Goal: Task Accomplishment & Management: Use online tool/utility

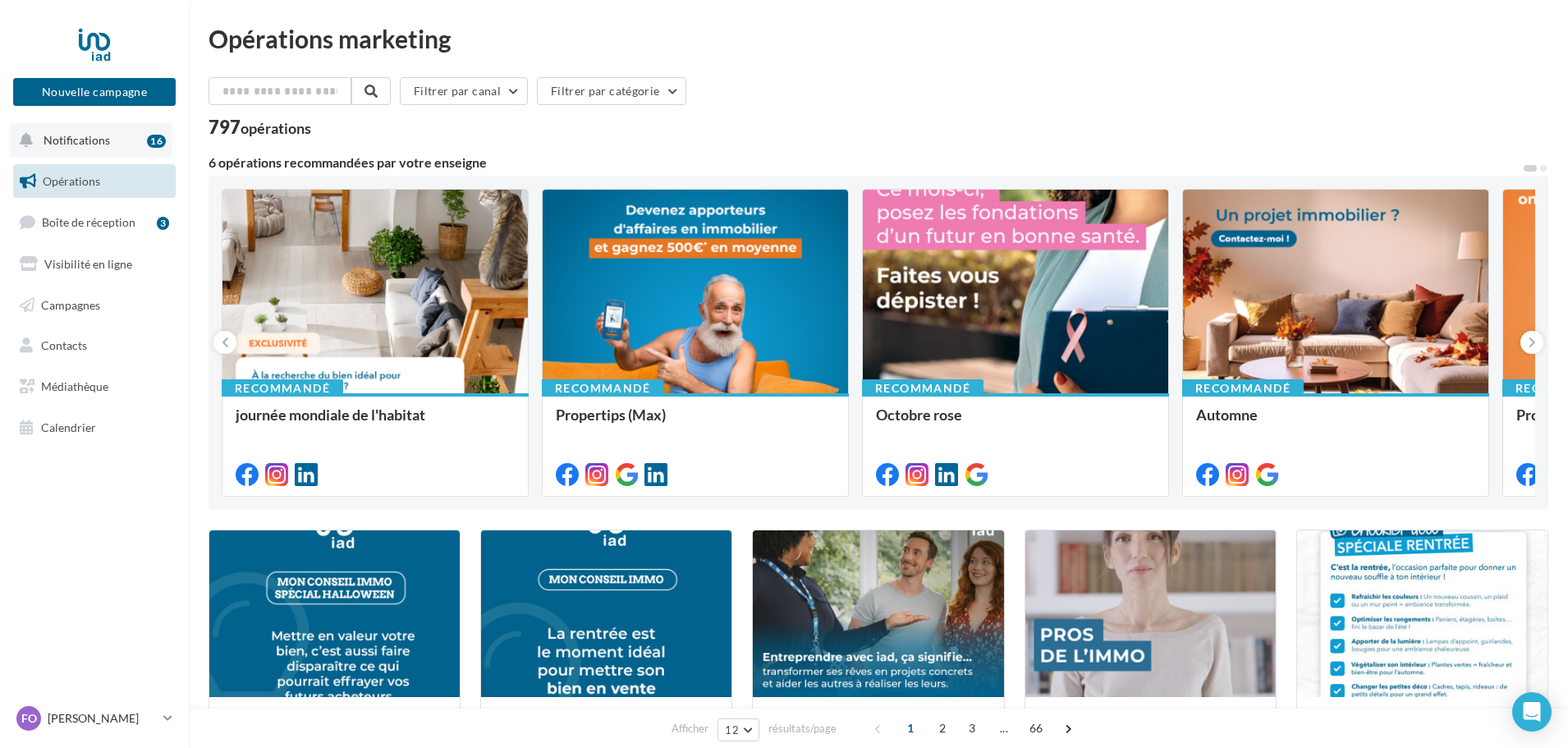
click at [88, 138] on span "Notifications" at bounding box center [76, 140] width 66 height 14
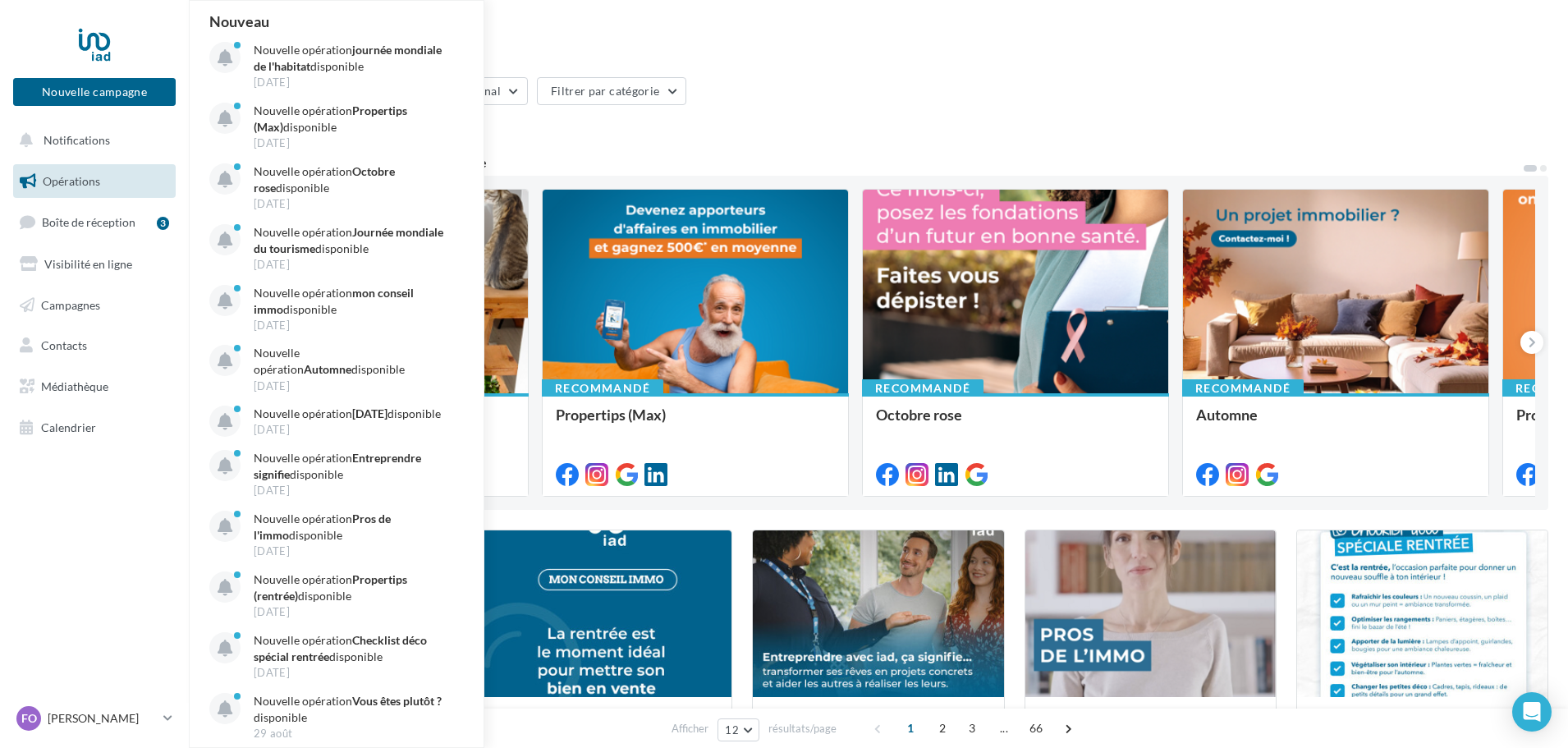
click at [1002, 58] on div "Opérations marketing Filtrer par canal Filtrer par catégorie 797 opérations 6 o…" at bounding box center [878, 730] width 1340 height 1408
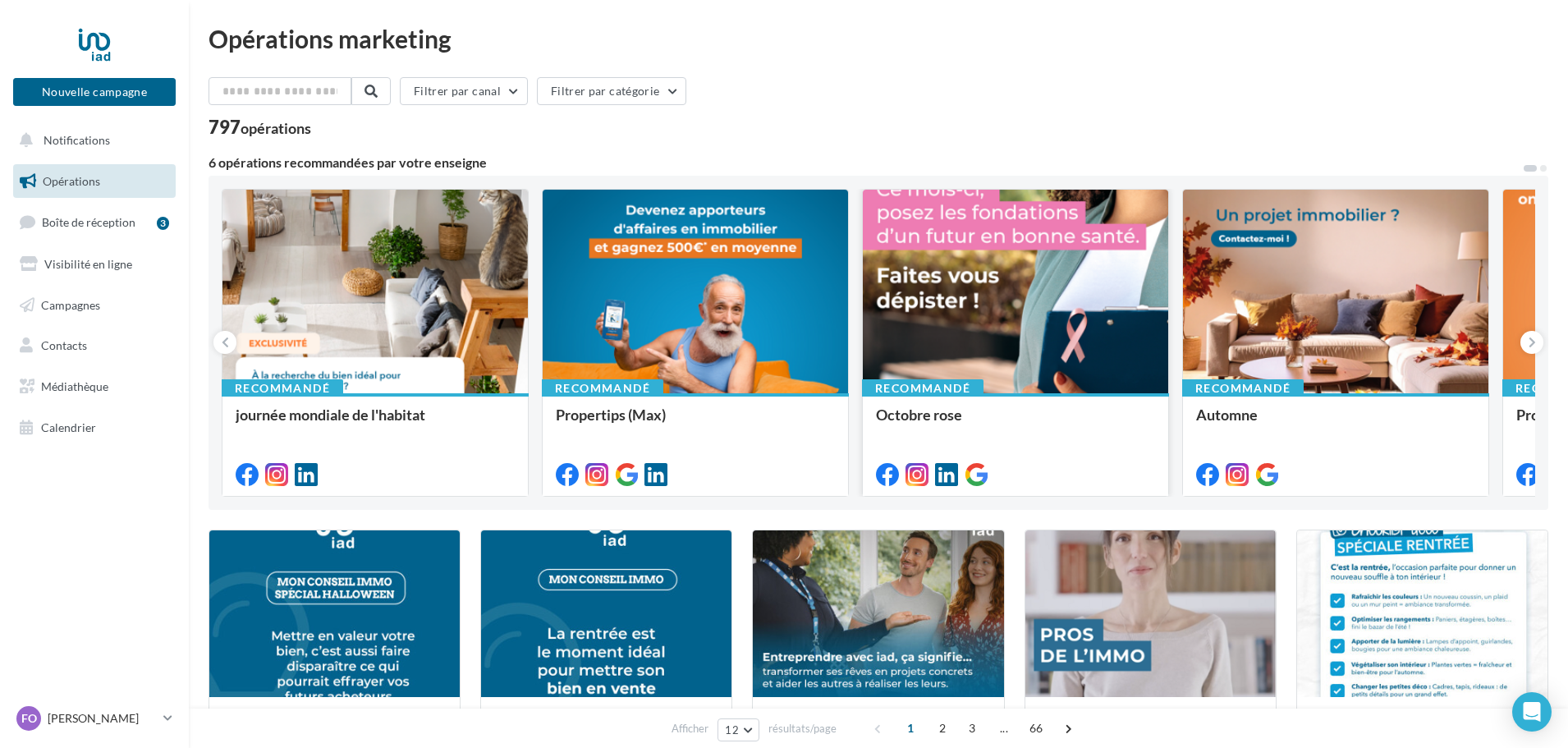
click at [963, 318] on div at bounding box center [1014, 292] width 305 height 205
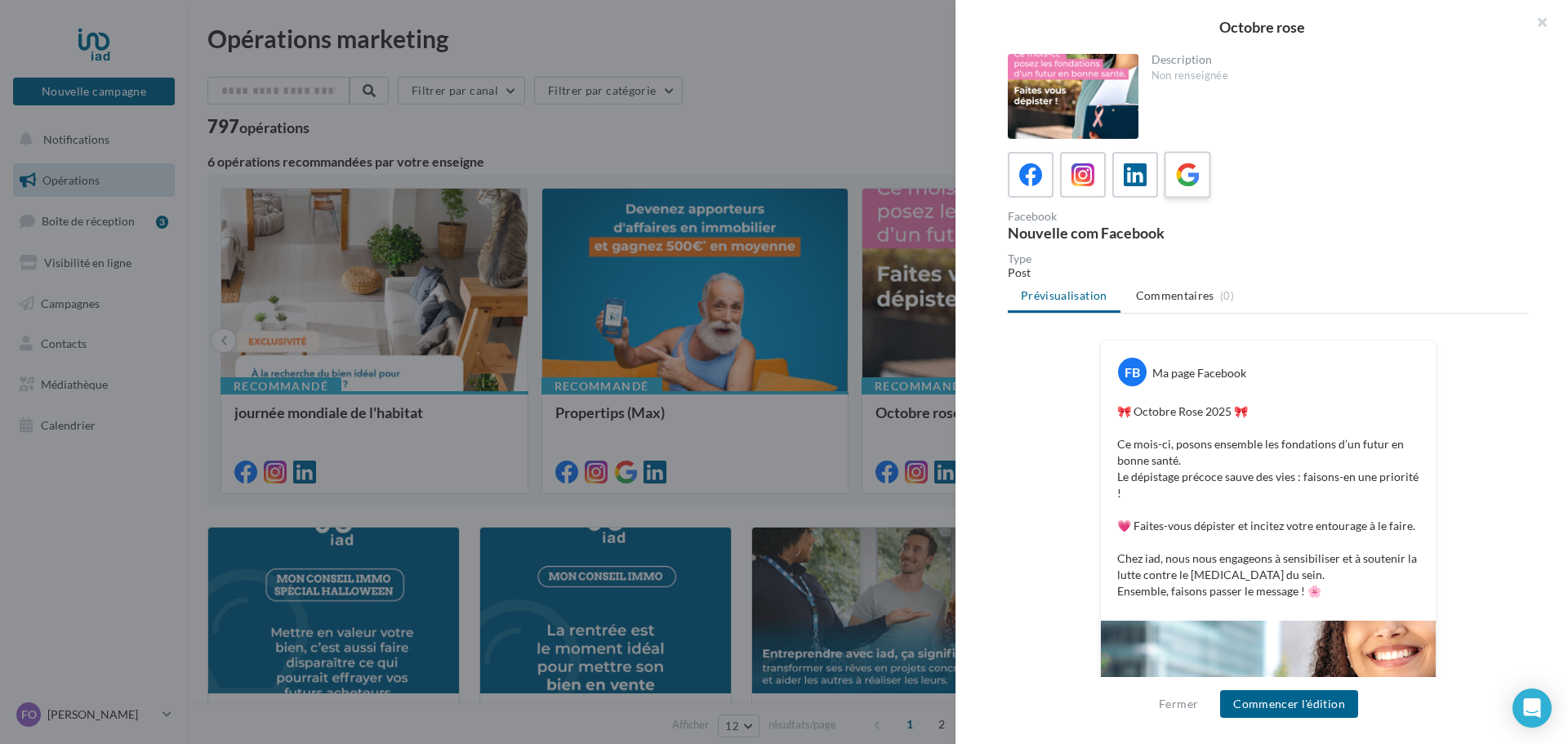
click at [1176, 176] on icon at bounding box center [1188, 175] width 24 height 24
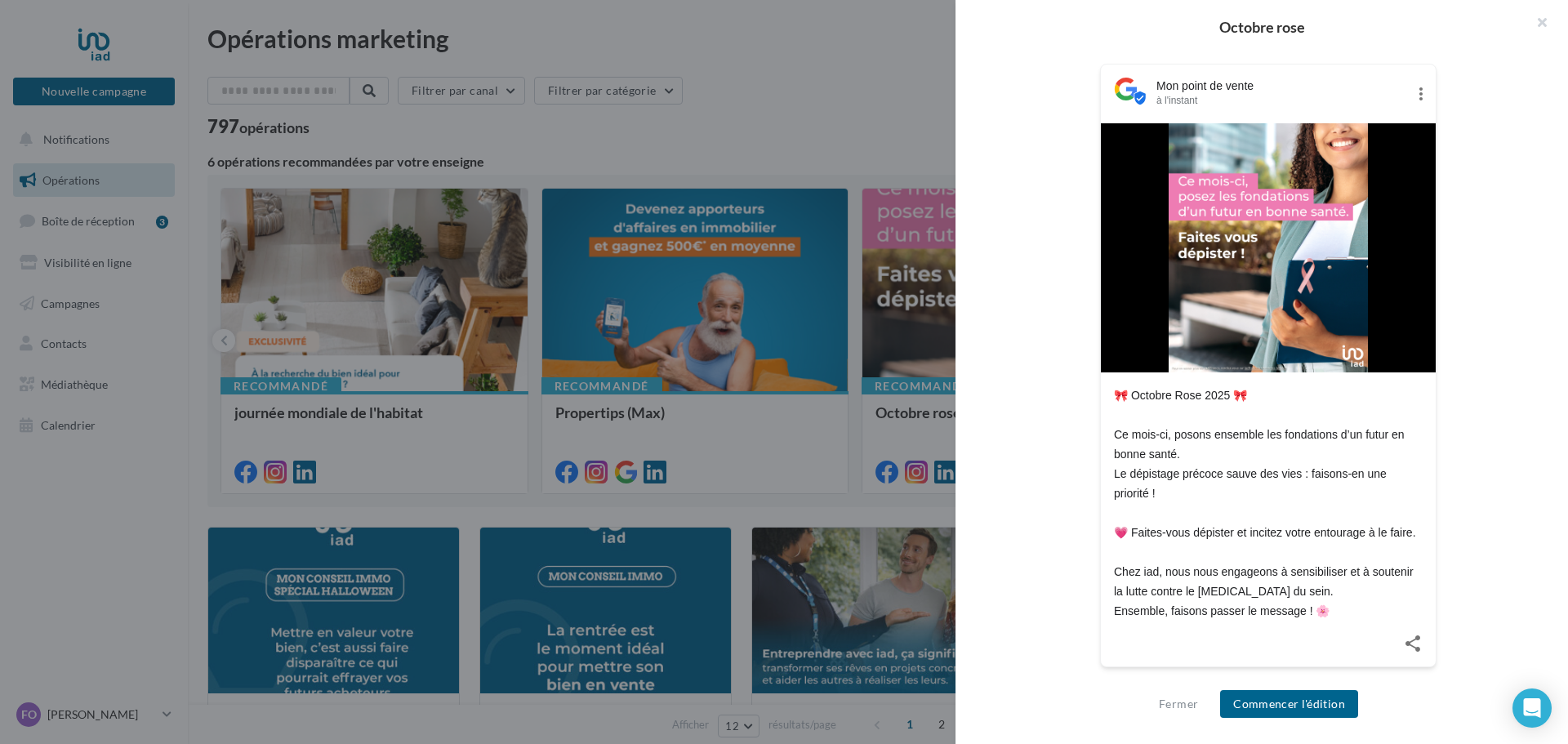
scroll to position [249, 0]
click at [1300, 699] on button "Commencer l'édition" at bounding box center [1289, 704] width 138 height 27
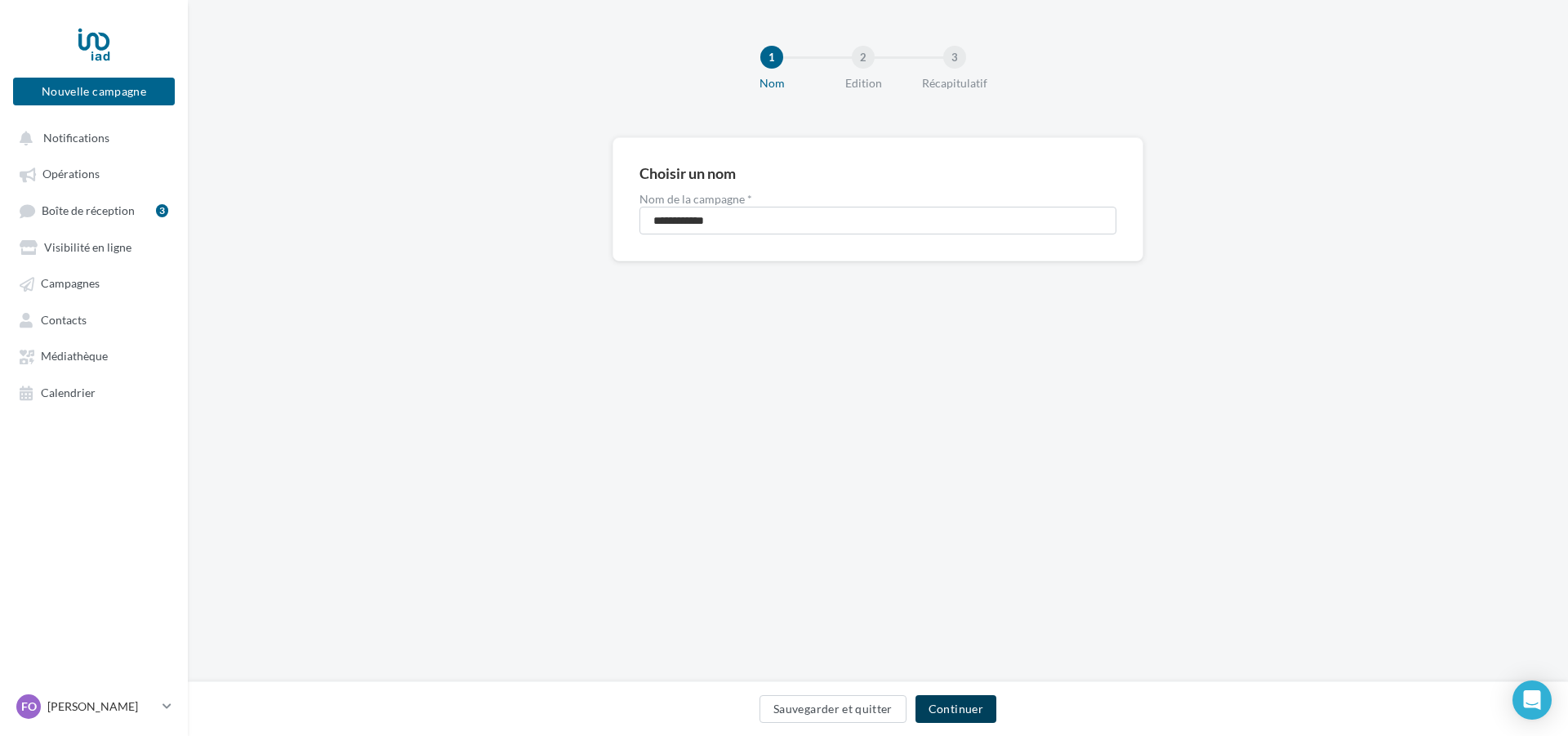
click at [973, 707] on button "Continuer" at bounding box center [956, 709] width 81 height 27
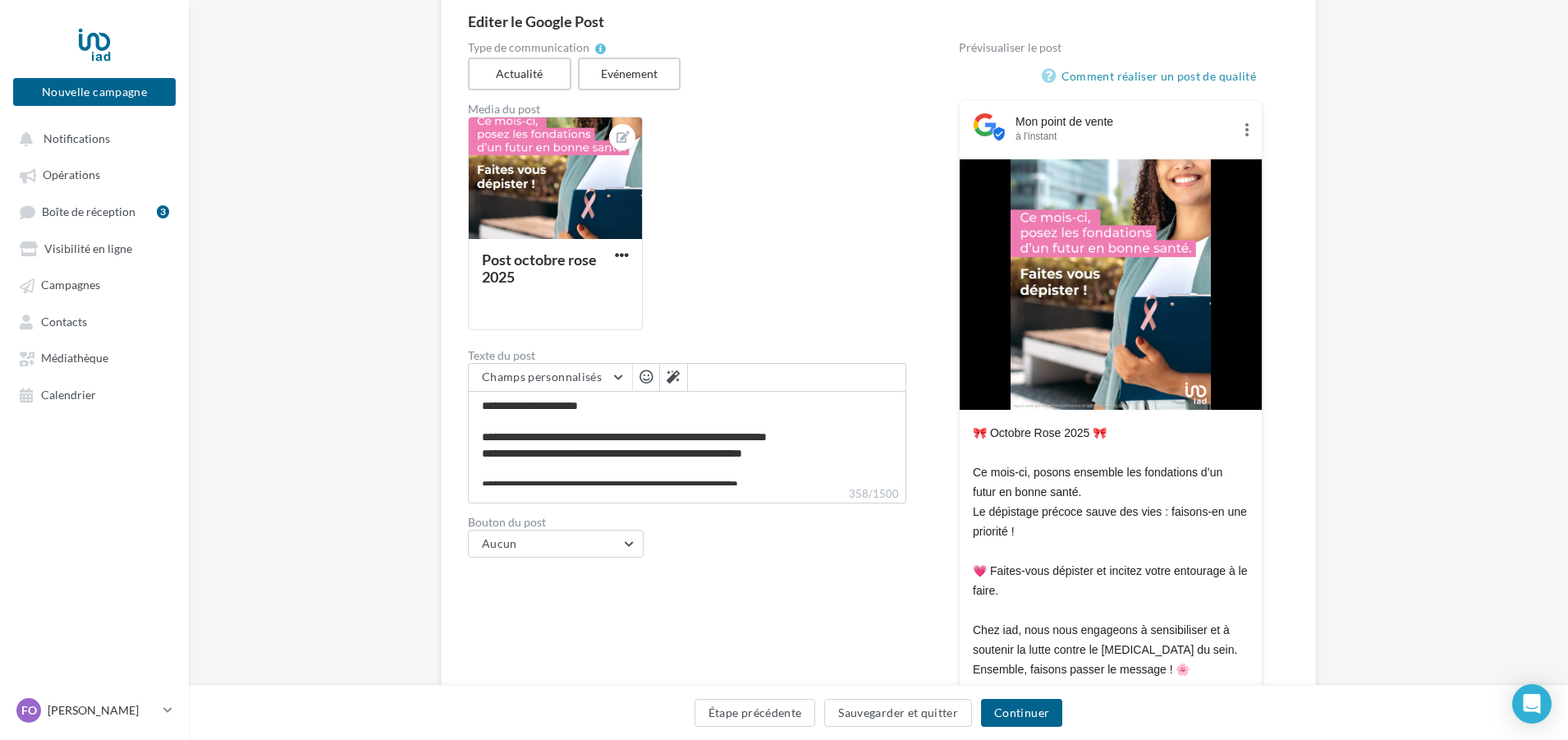
scroll to position [122, 0]
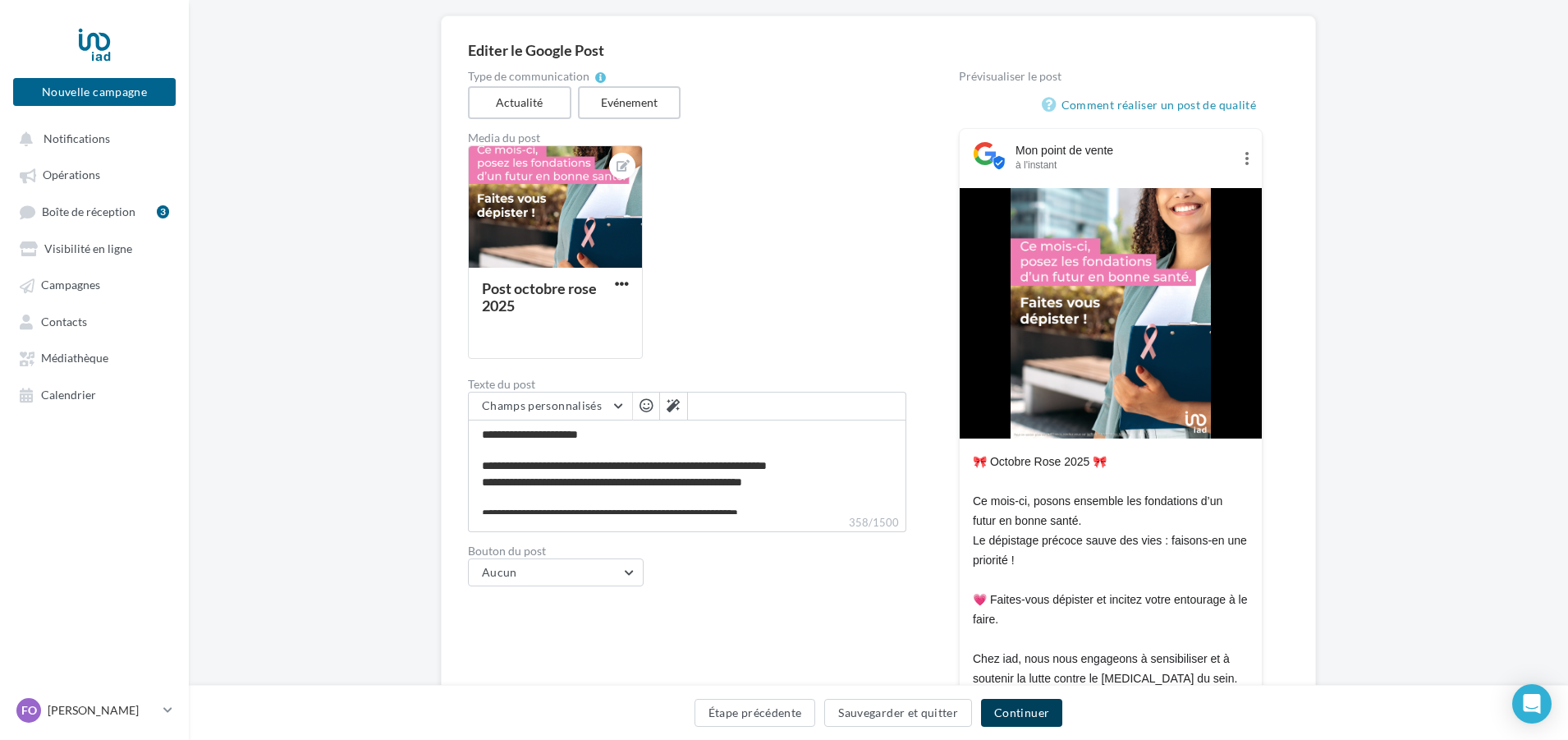
click at [1033, 714] on button "Continuer" at bounding box center [1021, 712] width 81 height 28
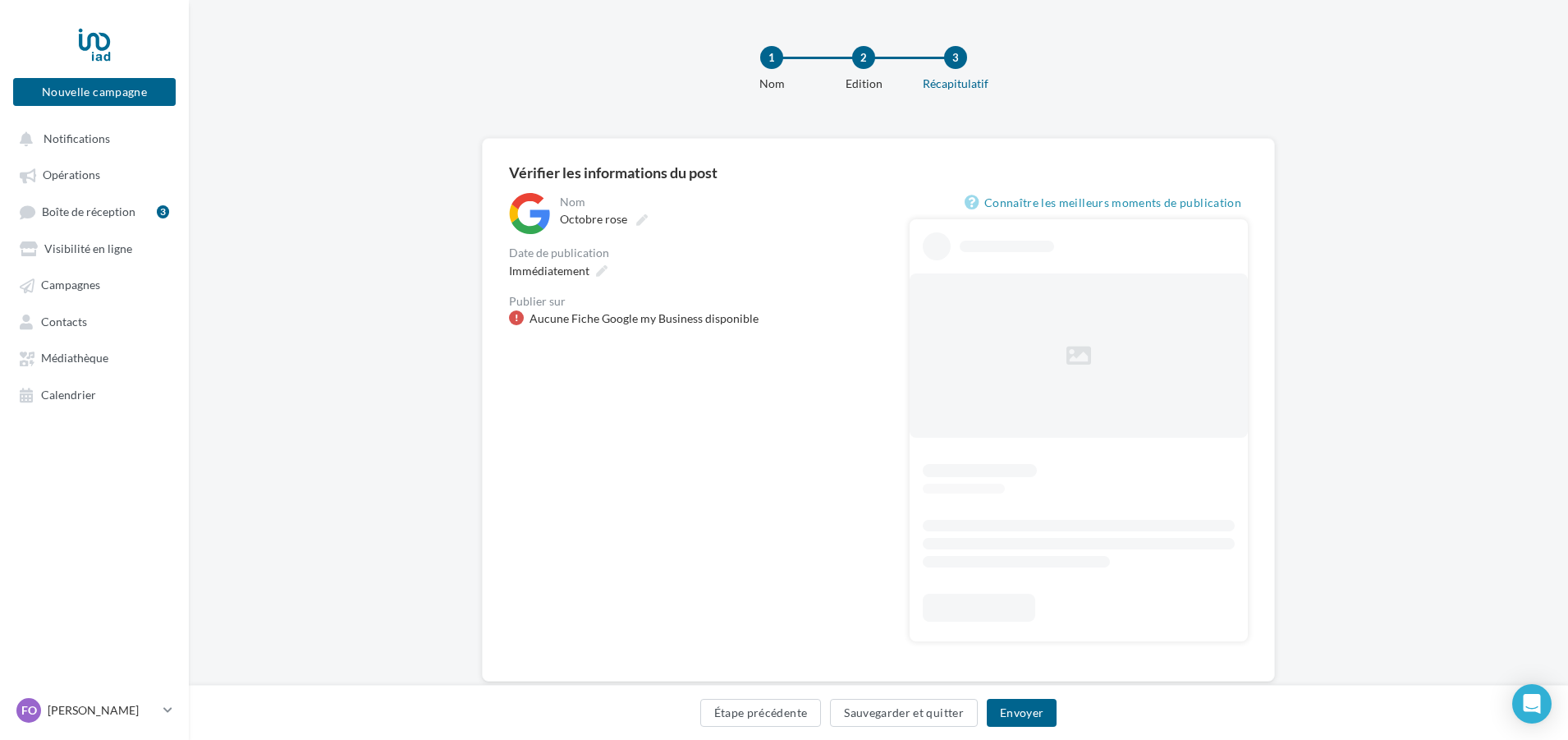
click at [518, 320] on div at bounding box center [516, 317] width 15 height 15
click at [564, 309] on div "Publier sur Aucune Fiche Google my Business disponible" at bounding box center [696, 311] width 374 height 32
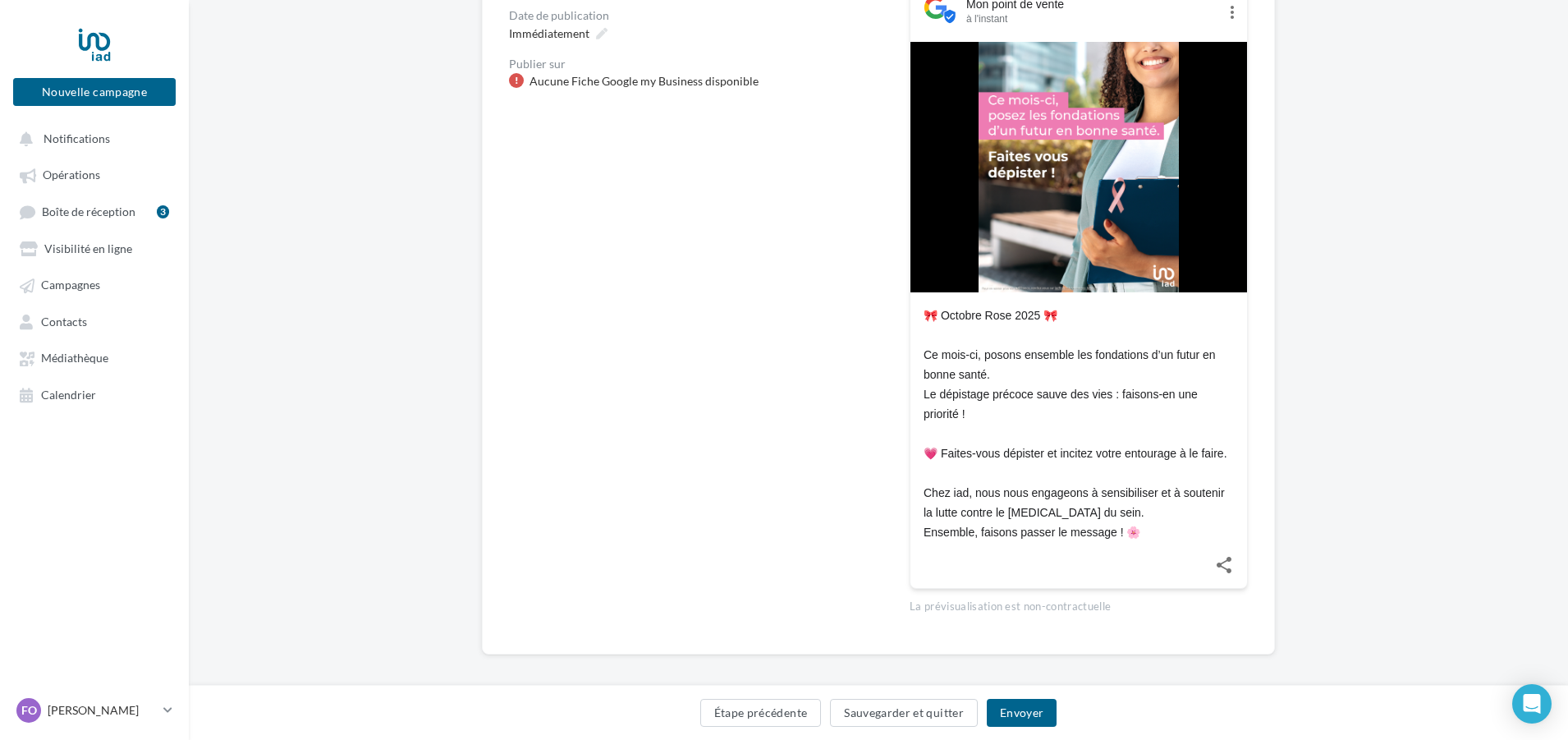
scroll to position [247, 0]
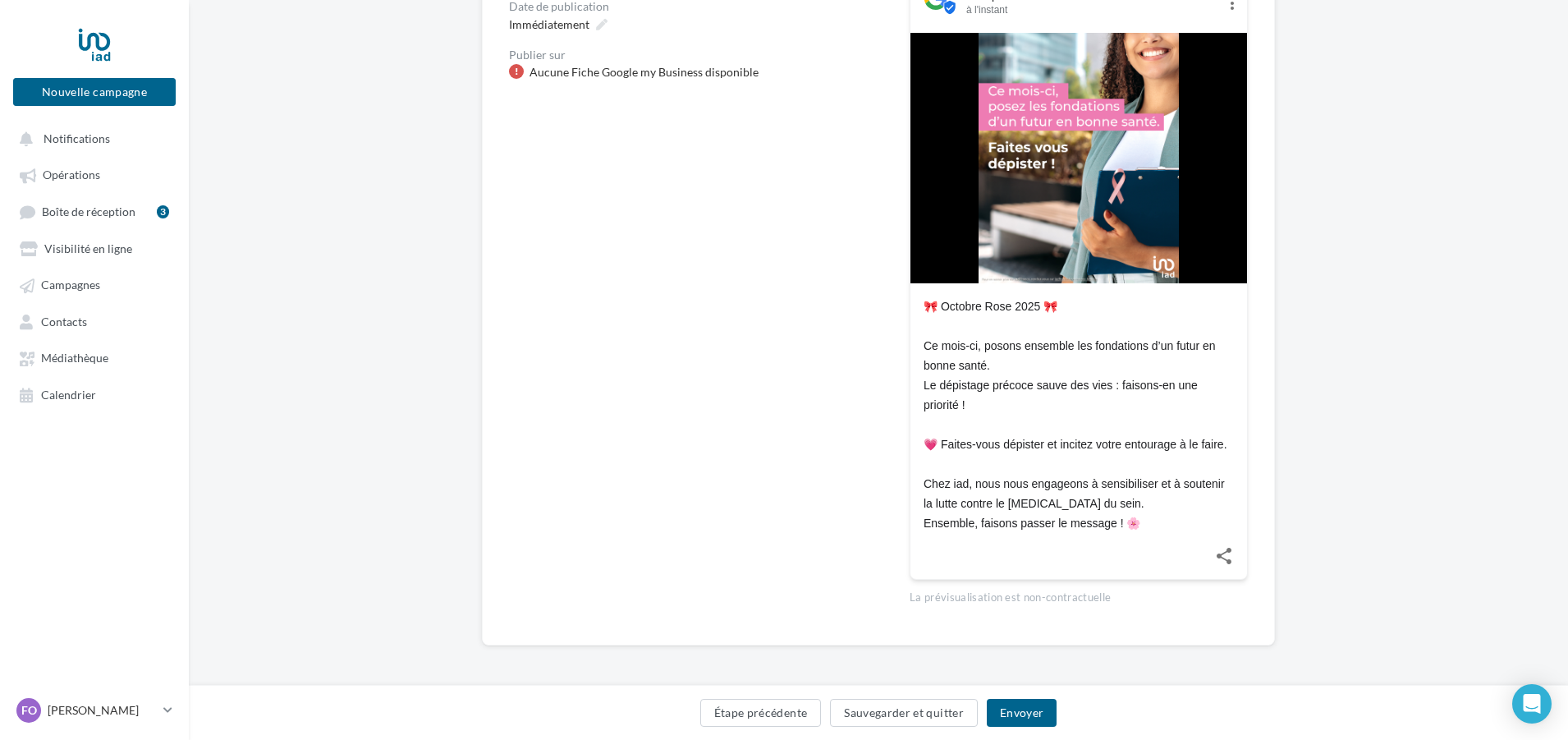
drag, startPoint x: 926, startPoint y: 384, endPoint x: 1160, endPoint y: 522, distance: 271.7
click at [1160, 522] on div "🎀 Octobre Rose 2025 🎀 Ce mois-ci, posons ensemble les fondations d’un futur en …" at bounding box center [1079, 414] width 310 height 237
copy div "🎀 Octobre Rose 2025 🎀 Ce mois-ci, posons ensemble les fondations d’un futur en …"
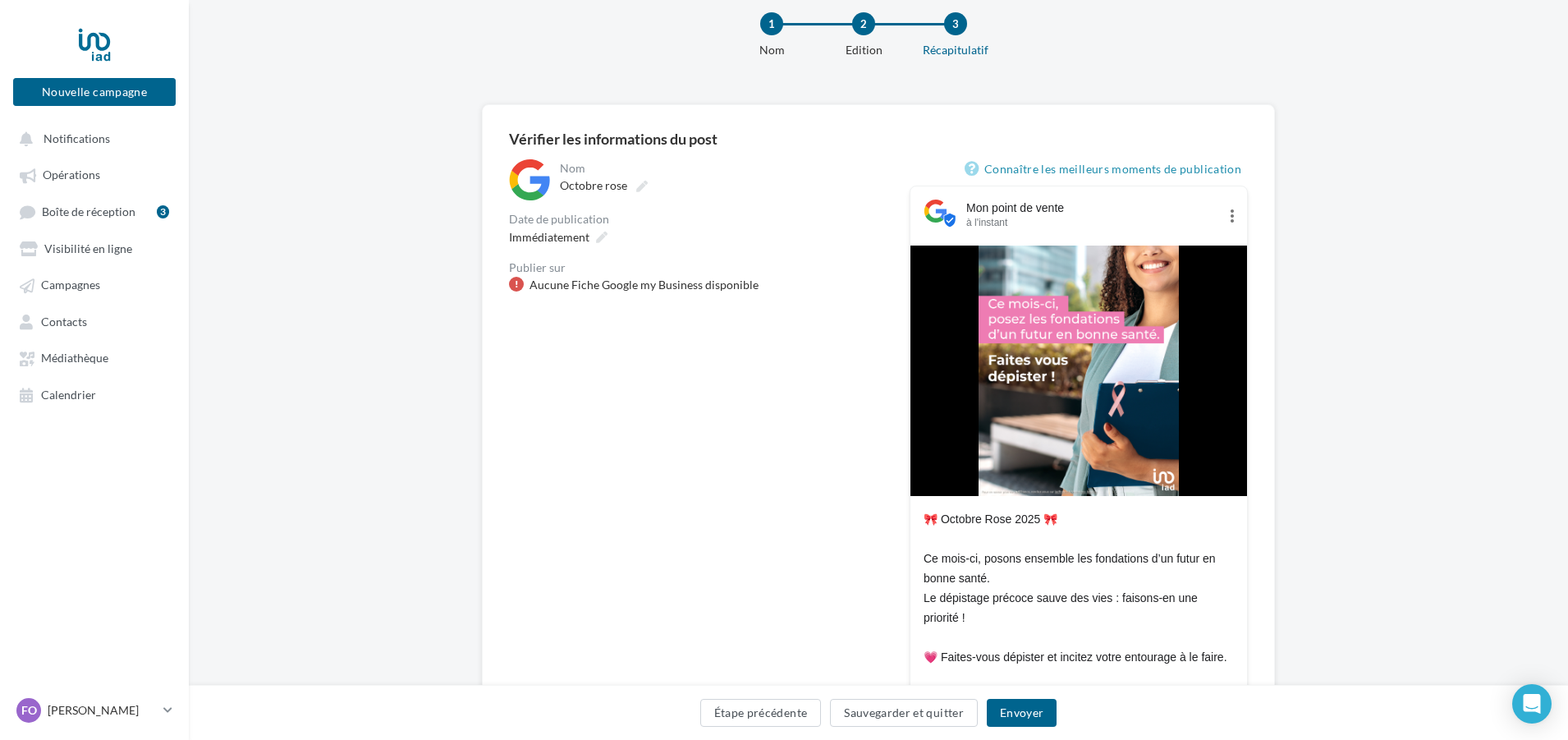
scroll to position [0, 0]
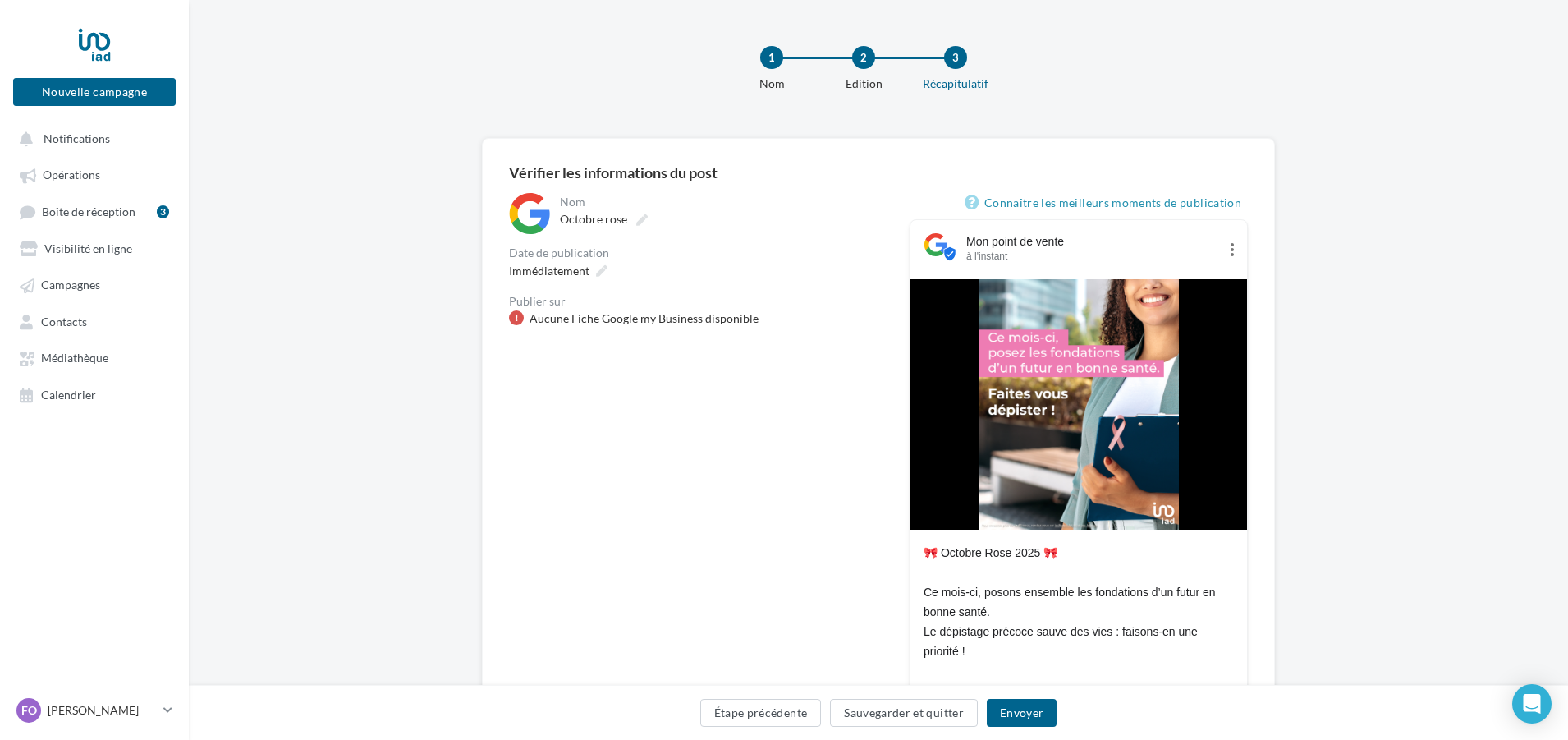
click at [784, 333] on div "**********" at bounding box center [696, 529] width 374 height 672
click at [552, 315] on div "Aucune Fiche Google my Business disponible" at bounding box center [644, 318] width 229 height 17
click at [710, 341] on div "**********" at bounding box center [696, 529] width 374 height 672
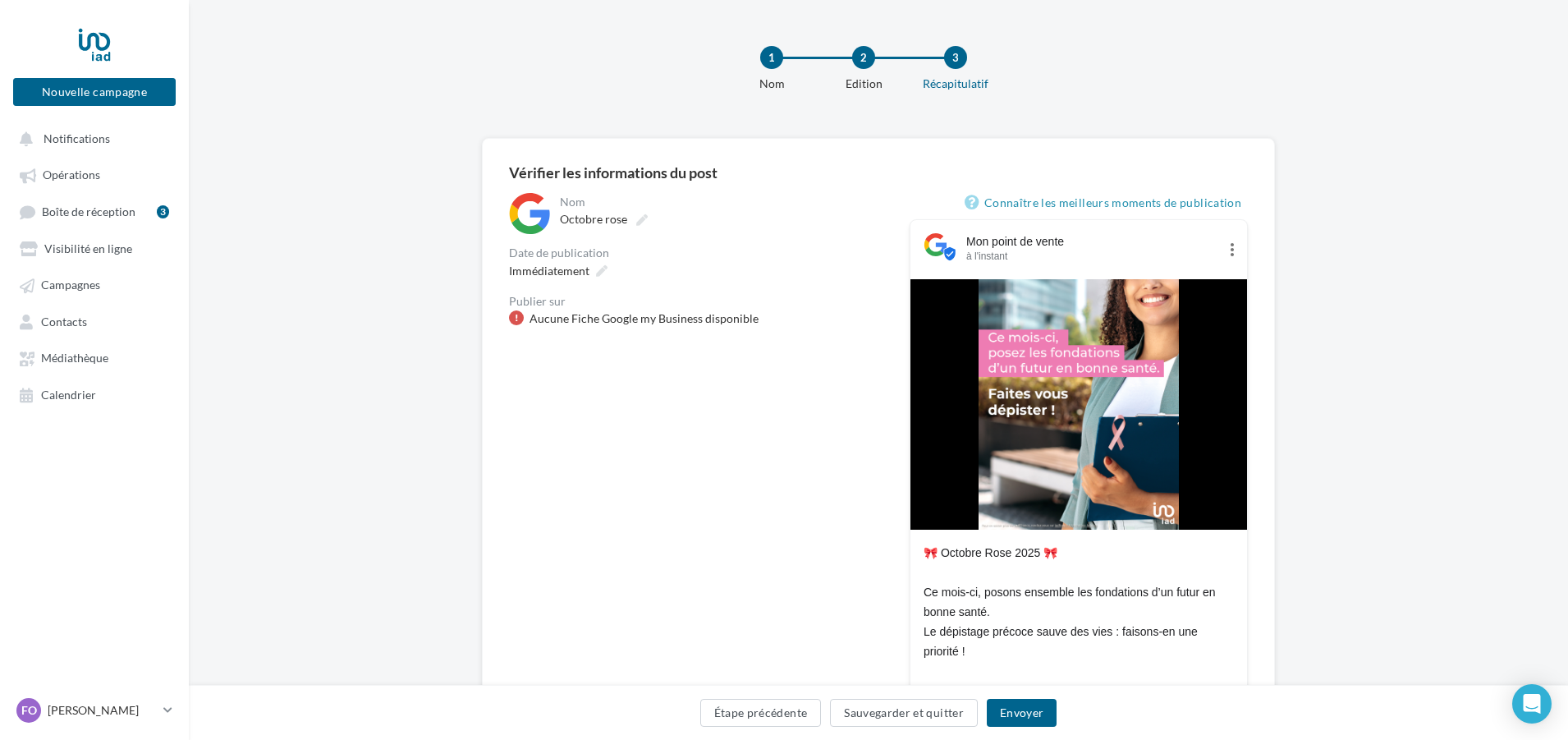
click at [1042, 389] on img at bounding box center [1079, 405] width 200 height 251
click at [1370, 398] on div "**********" at bounding box center [878, 541] width 1380 height 806
click at [1027, 721] on button "Envoyer" at bounding box center [1021, 712] width 70 height 28
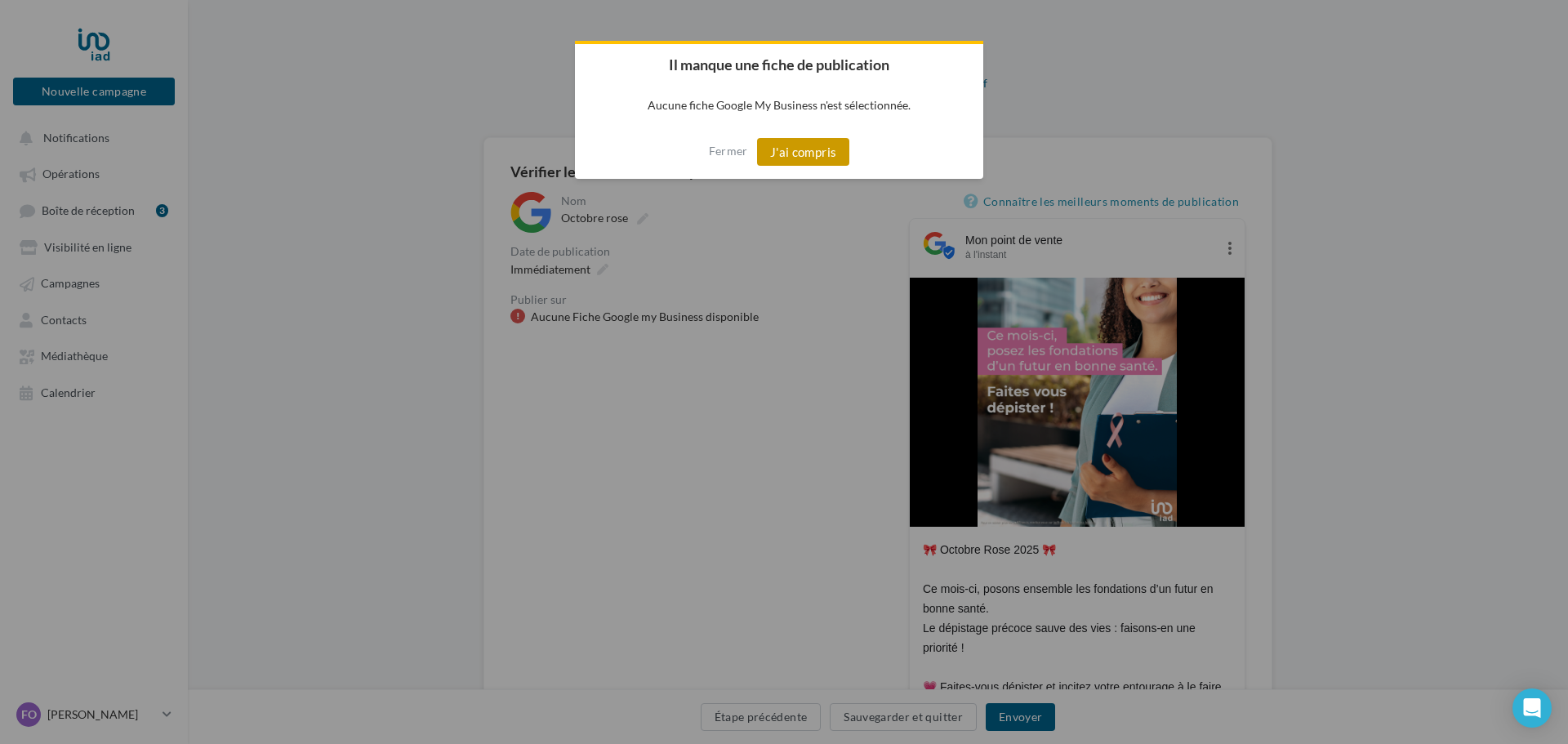
click at [813, 148] on button "J'ai compris" at bounding box center [803, 152] width 93 height 27
